Goal: Task Accomplishment & Management: Complete application form

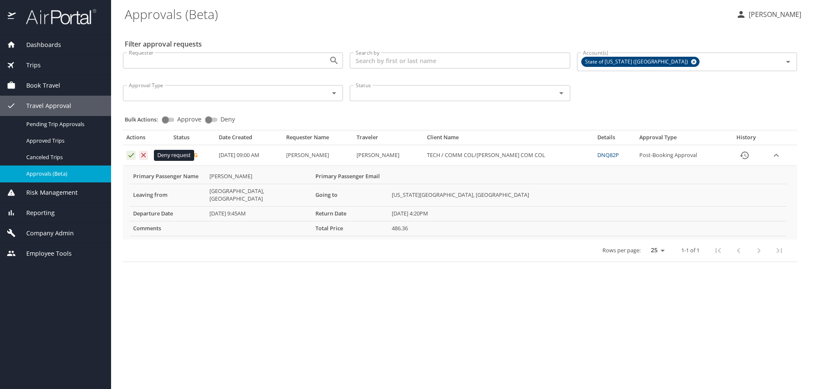
click at [142, 159] on icon "Approval table" at bounding box center [143, 155] width 8 height 8
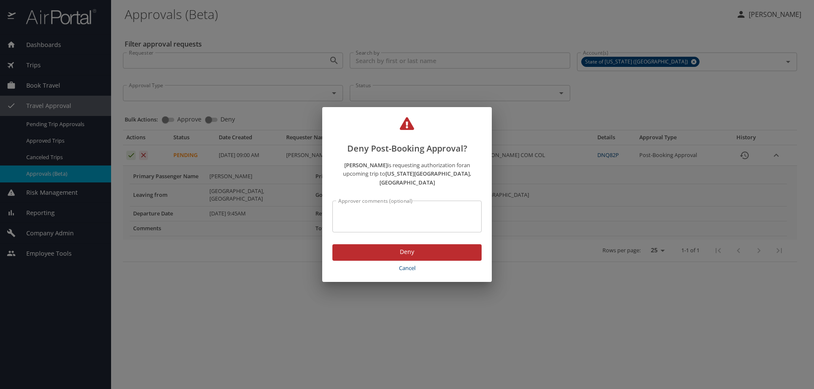
click at [362, 203] on div "Approver comments (optional)" at bounding box center [406, 217] width 149 height 32
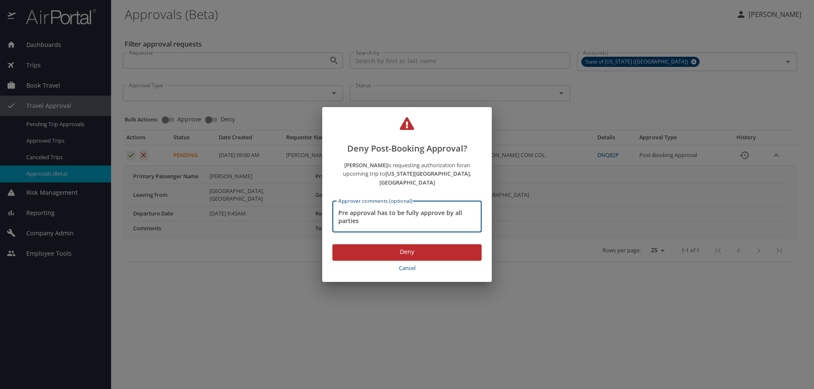
type textarea "Pre approval has to be fully approve by all parties"
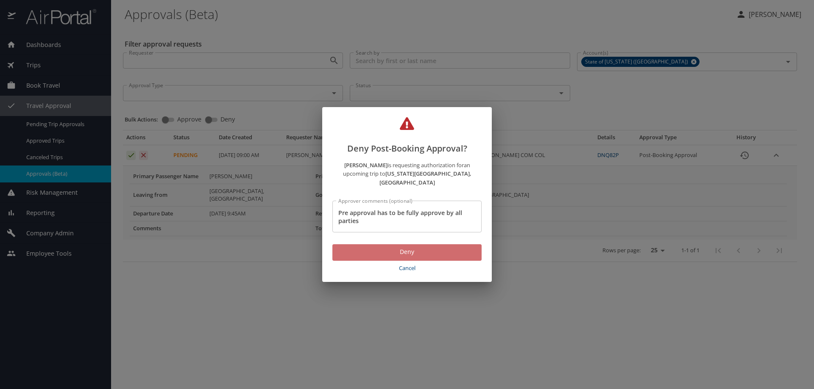
click at [410, 247] on span "Deny" at bounding box center [407, 252] width 136 height 11
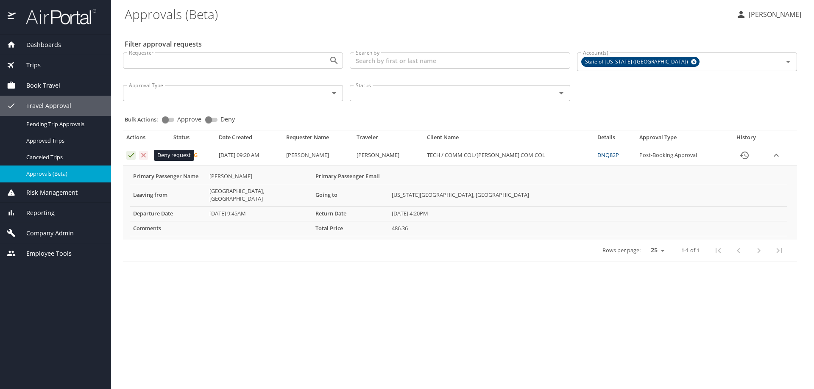
click at [143, 157] on icon "Approval table" at bounding box center [143, 155] width 8 height 8
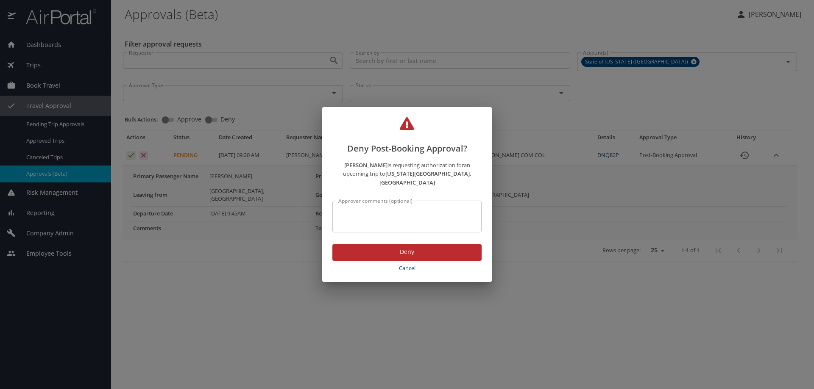
click at [405, 211] on textarea "Approver comments (optional)" at bounding box center [406, 217] width 137 height 16
paste textarea "Pre approval has to be fully approve by all parties"
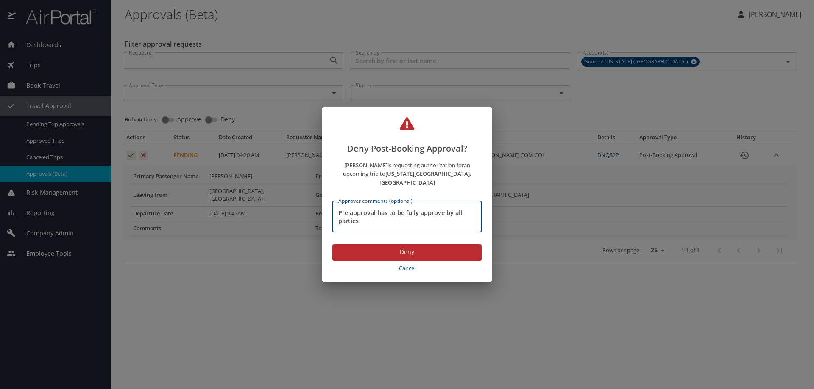
type textarea "Pre approval has to be fully approve by all parties"
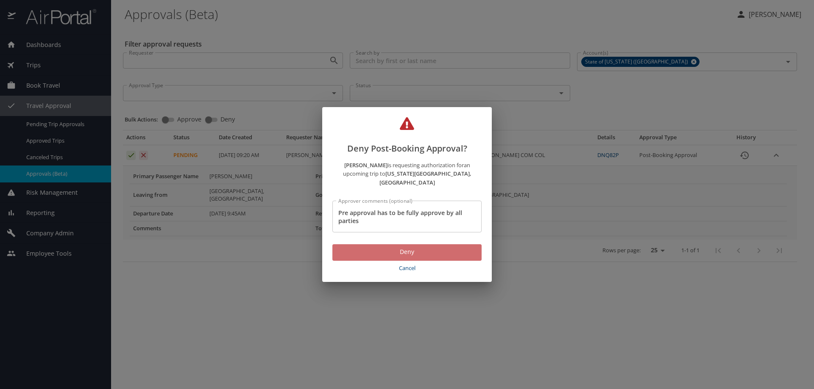
click at [401, 247] on span "Deny" at bounding box center [407, 252] width 136 height 11
